Goal: Feedback & Contribution: Submit feedback/report problem

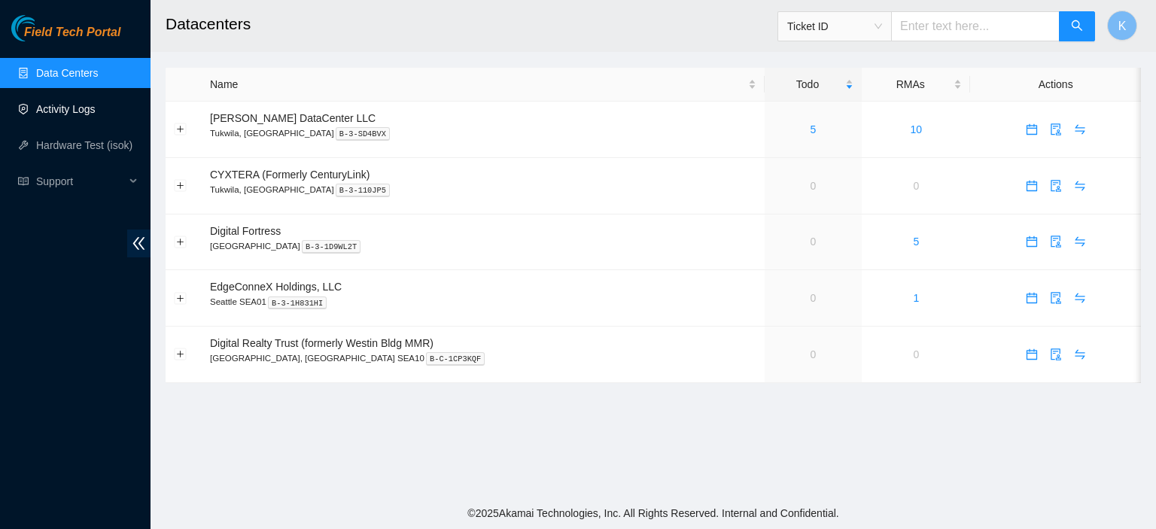
click at [65, 111] on link "Activity Logs" at bounding box center [65, 109] width 59 height 12
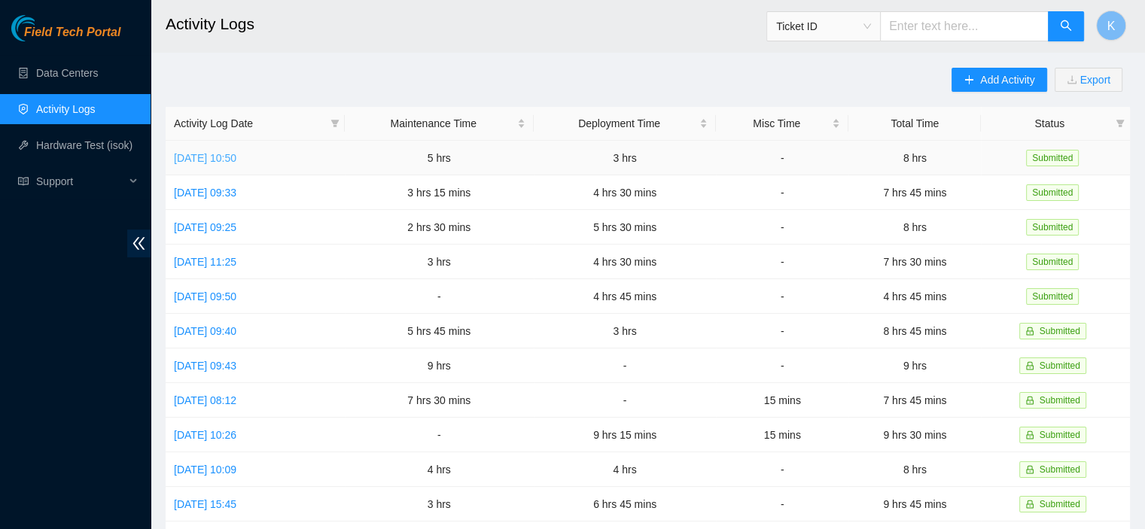
click at [236, 154] on link "[DATE] 10:50" at bounding box center [205, 158] width 62 height 12
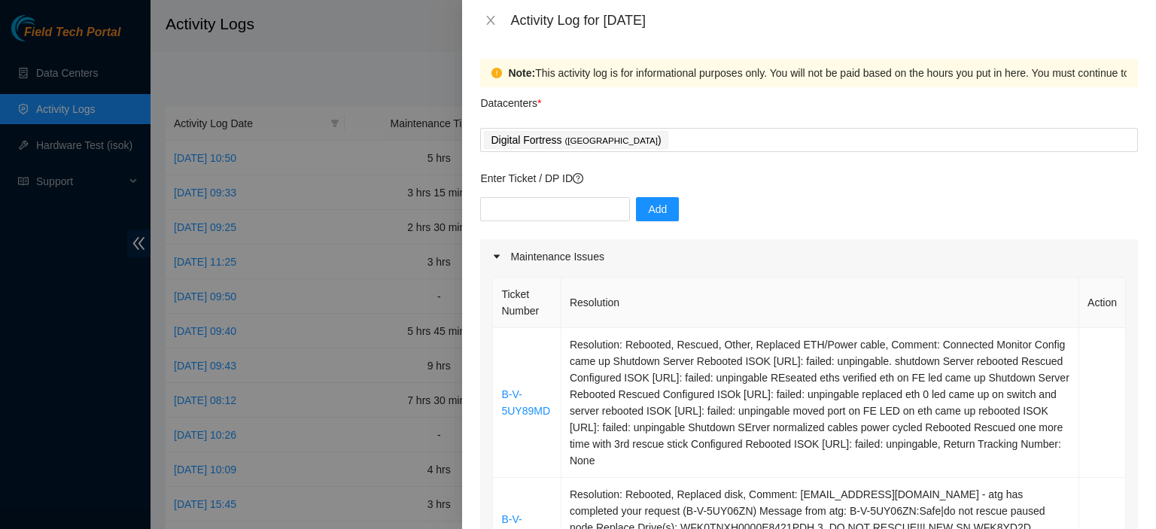
scroll to position [1308, 0]
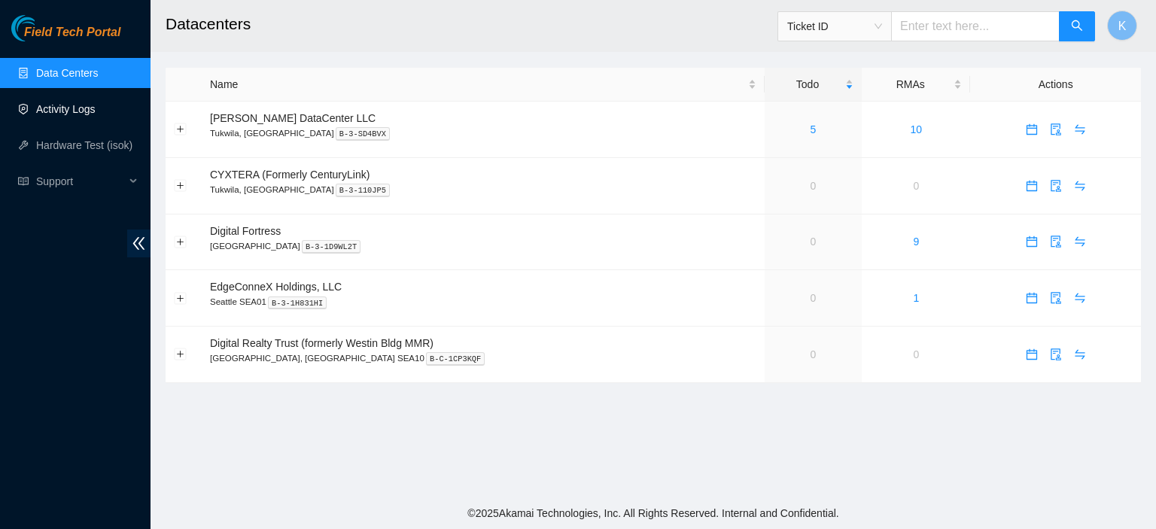
click at [56, 105] on link "Activity Logs" at bounding box center [65, 109] width 59 height 12
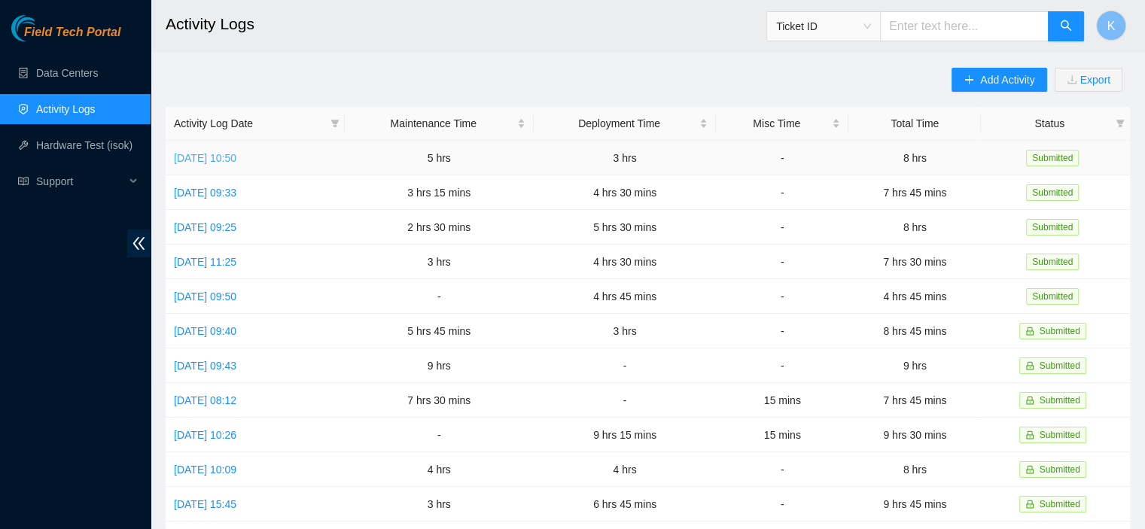
click at [236, 156] on link "Thu, 18 Sep 2025 10:50" at bounding box center [205, 158] width 62 height 12
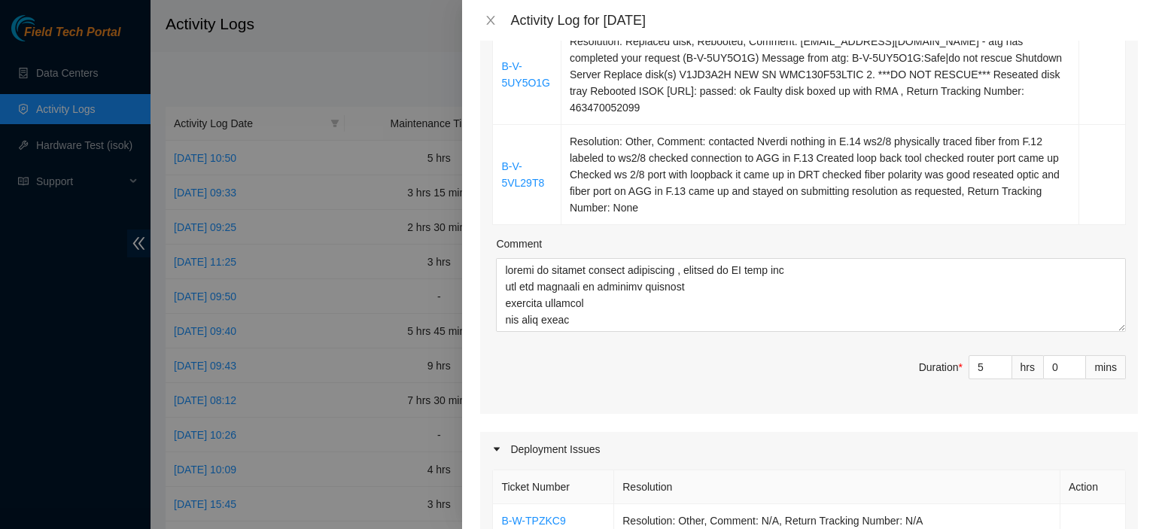
scroll to position [644, 0]
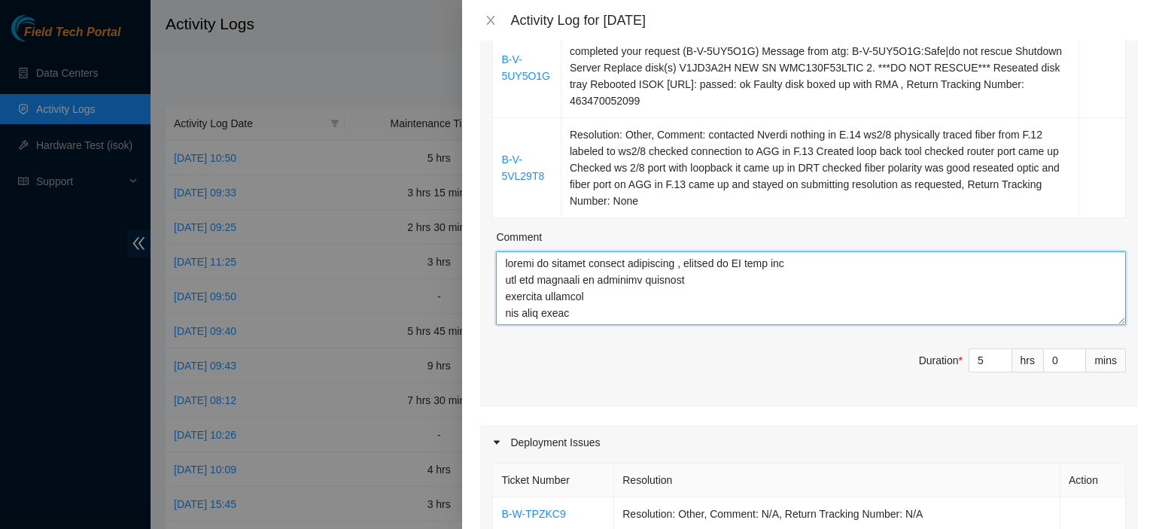
click at [593, 283] on textarea "Comment" at bounding box center [811, 288] width 630 height 74
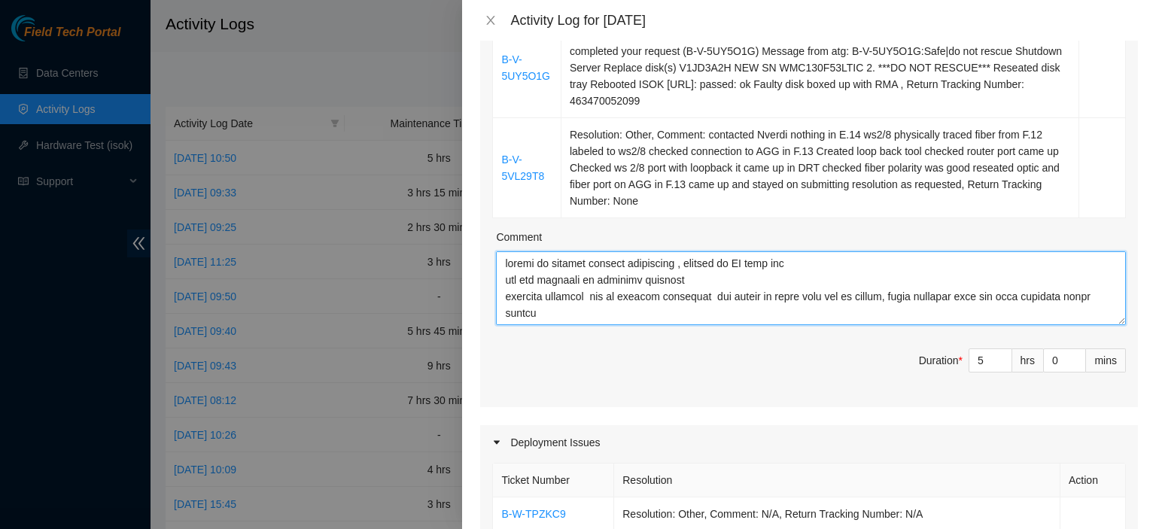
type textarea "worked on tickets between deployment , waiting on US side etc put all packages …"
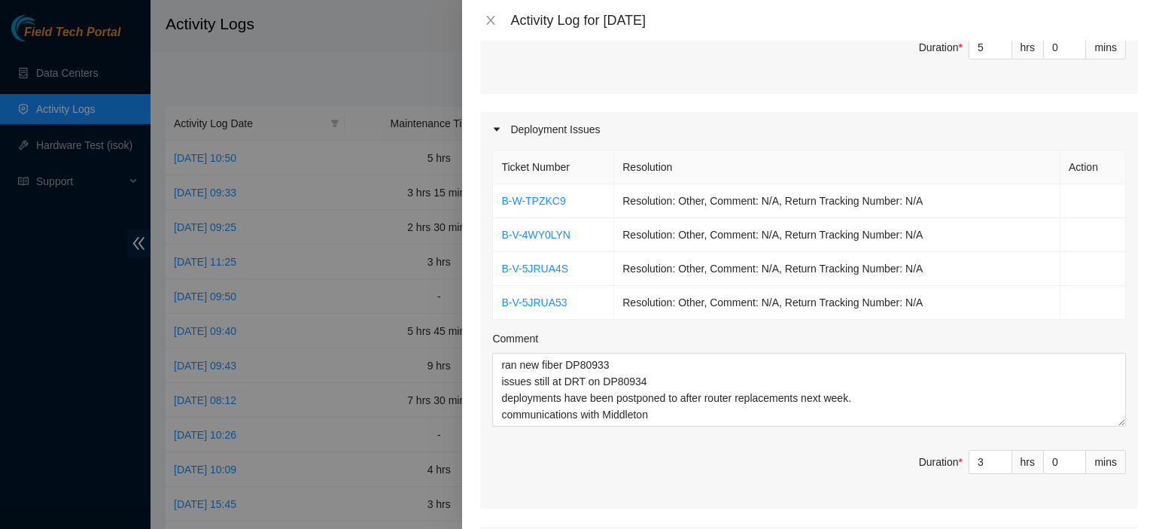
scroll to position [1308, 0]
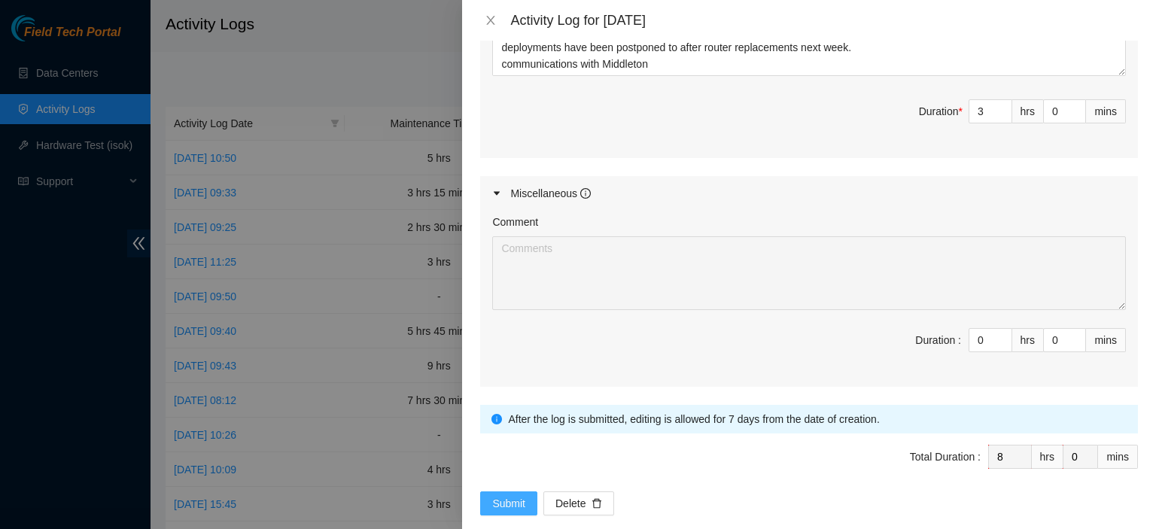
click at [512, 495] on span "Submit" at bounding box center [508, 503] width 33 height 17
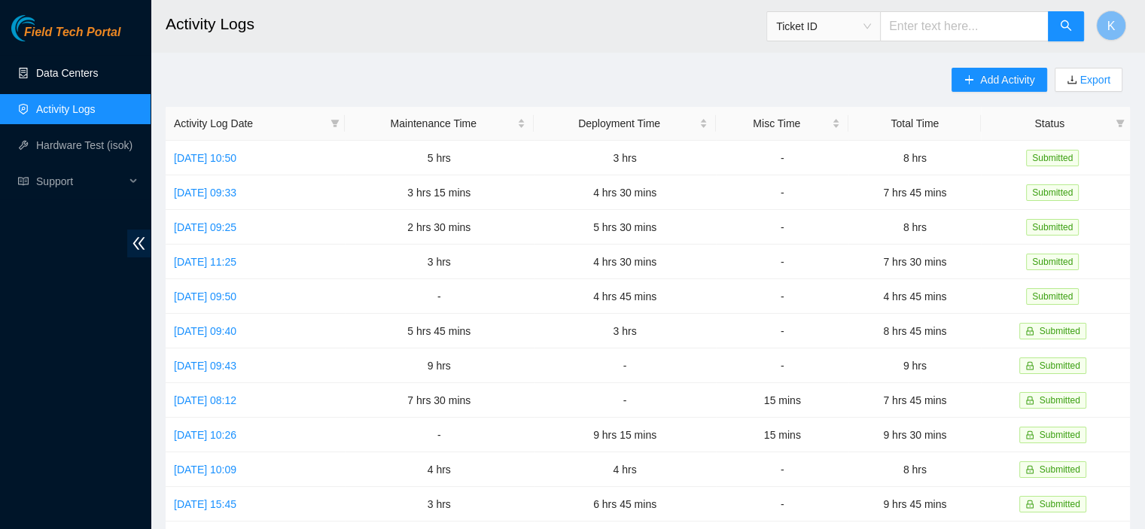
click at [63, 67] on link "Data Centers" at bounding box center [67, 73] width 62 height 12
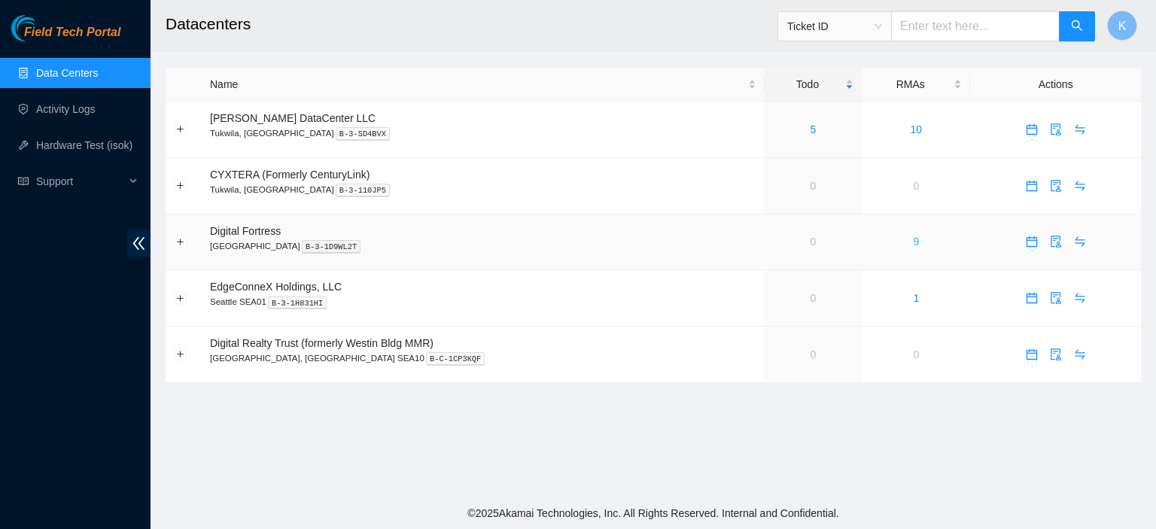
click at [913, 241] on link "9" at bounding box center [916, 242] width 6 height 12
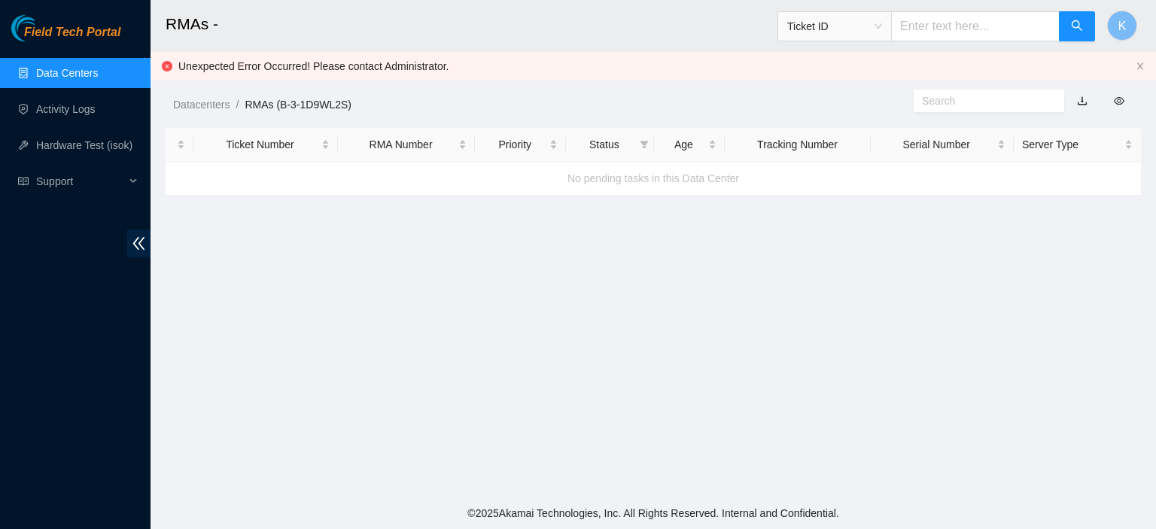
click at [778, 336] on main "RMAs - Ticket ID K Unexpected Error Occurred! Please contact Administrator. Dat…" at bounding box center [654, 249] width 1006 height 498
click at [382, 91] on div "Datacenters / RMAs (B-3-1D9WL2S) /" at bounding box center [528, 71] width 754 height 84
click at [70, 67] on link "Data Centers" at bounding box center [67, 73] width 62 height 12
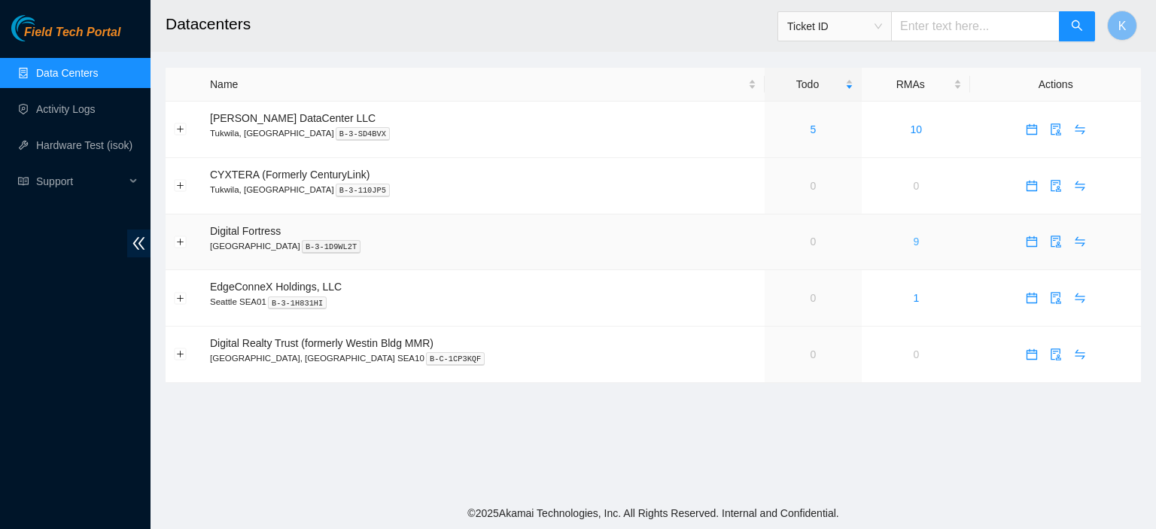
click at [913, 242] on link "9" at bounding box center [916, 242] width 6 height 12
